Goal: Find specific page/section: Find specific page/section

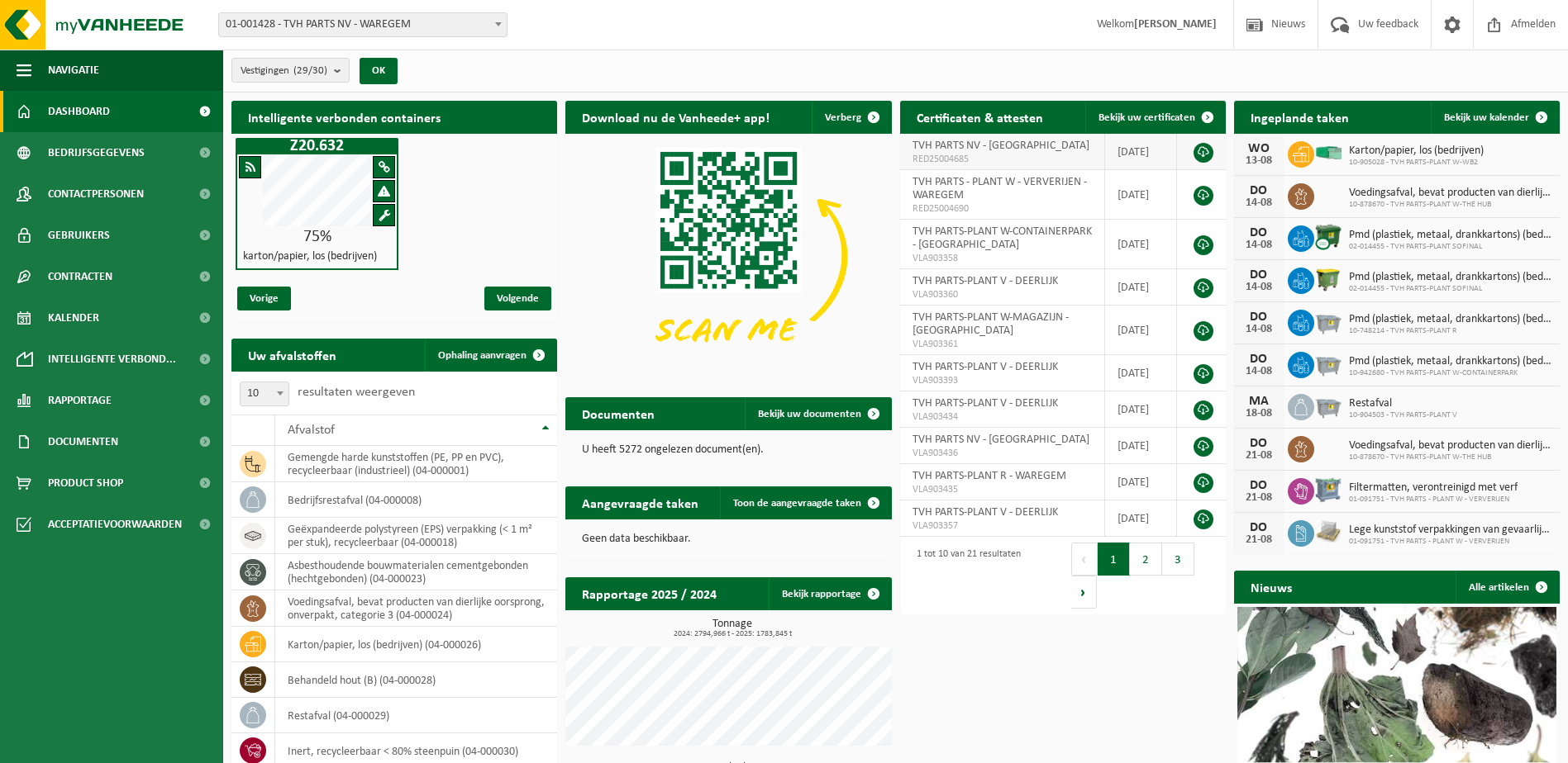
drag, startPoint x: 984, startPoint y: 29, endPoint x: 1005, endPoint y: 141, distance: 114.0
click at [970, 29] on div "Vestiging: 01-001428 - TVH PARTS NV - WAREGEM 01-091751 - TVH PARTS - PLANT W -…" at bounding box center [784, 25] width 1568 height 51
click at [970, 118] on span at bounding box center [1541, 117] width 33 height 33
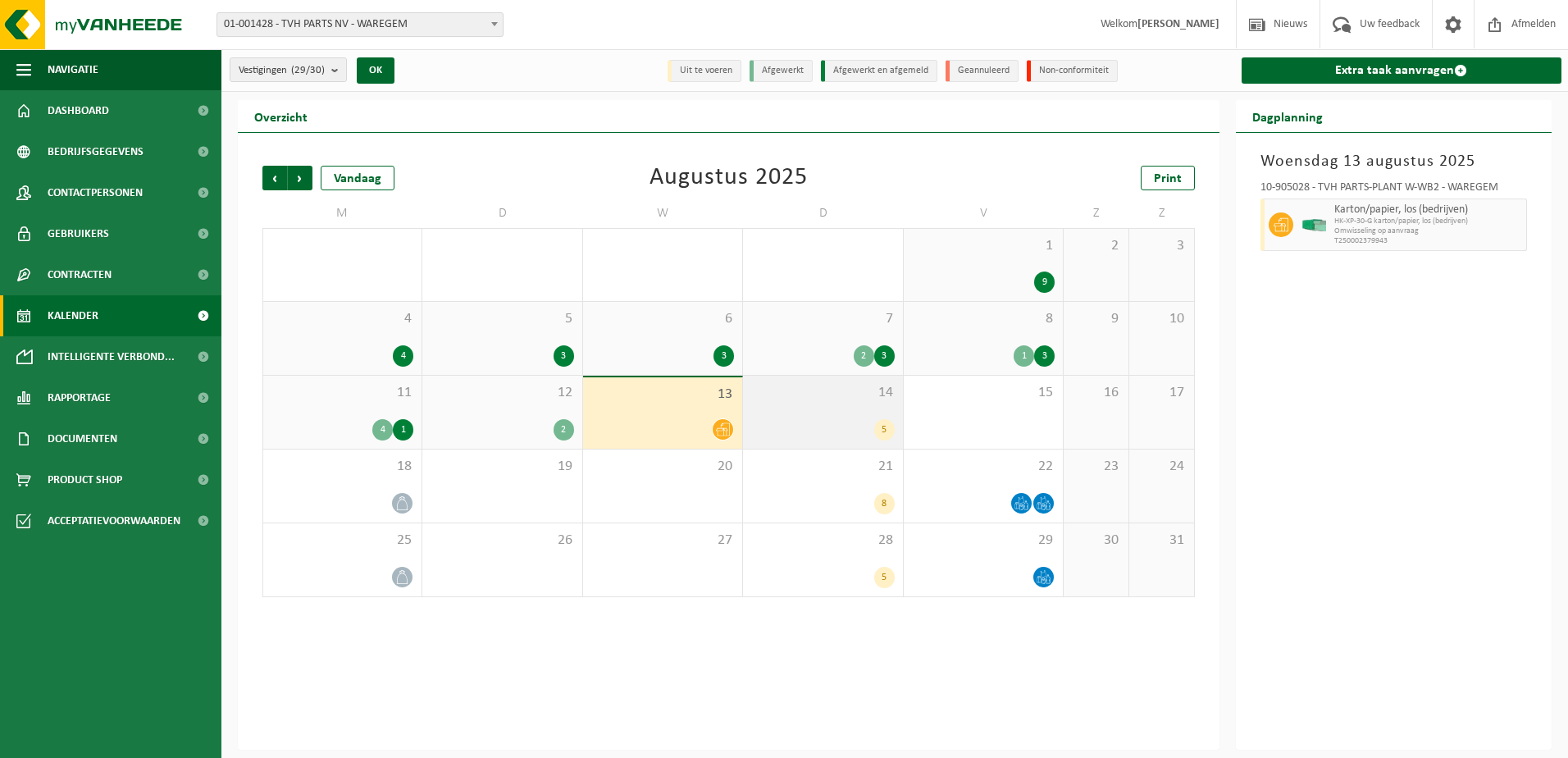
click at [798, 406] on div "14 5" at bounding box center [822, 412] width 159 height 73
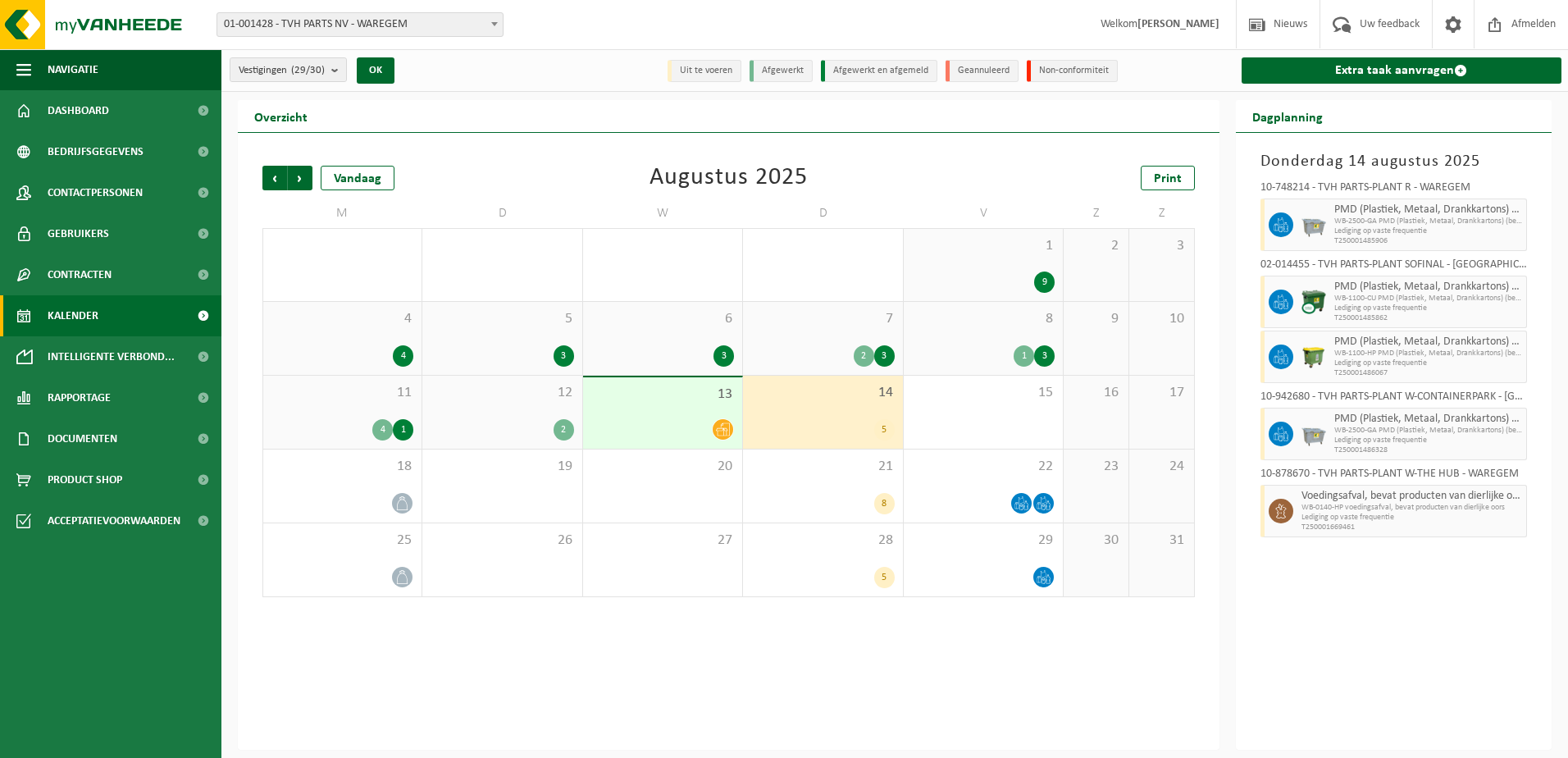
click at [627, 634] on div "Vorige Volgende Vandaag Augustus 2025 Print M D W D V Z Z 28 3 29 4 30 6 31 5 1…" at bounding box center [729, 442] width 982 height 618
